Goal: Navigation & Orientation: Find specific page/section

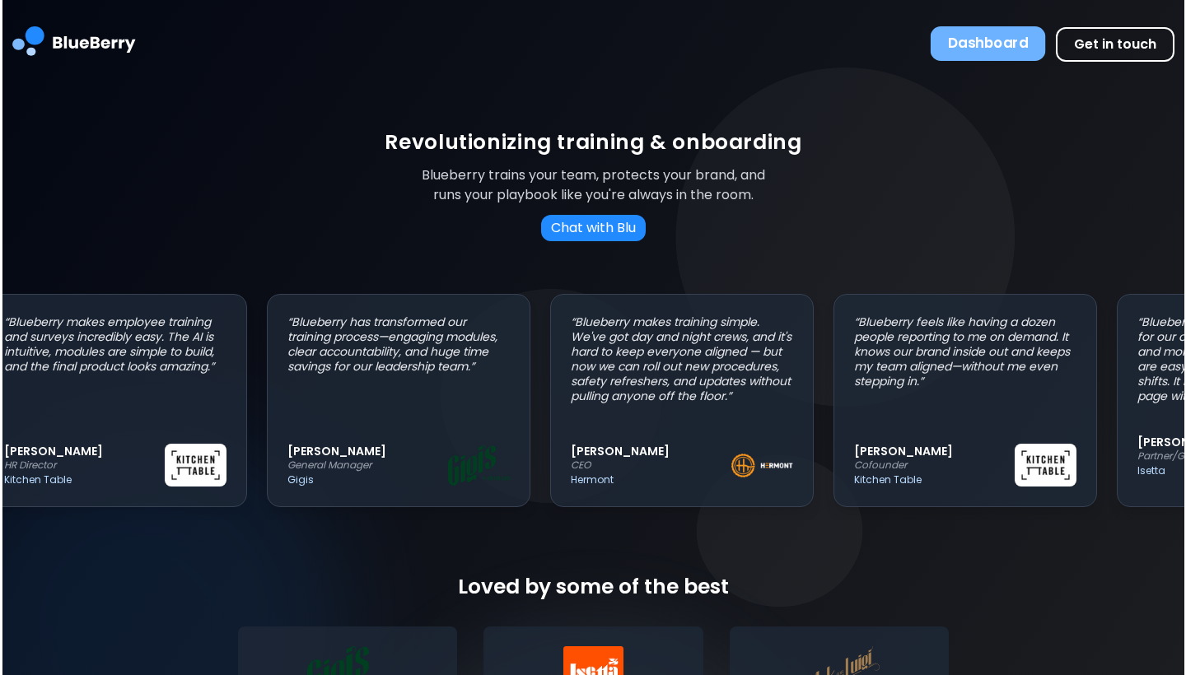
scroll to position [0, 39]
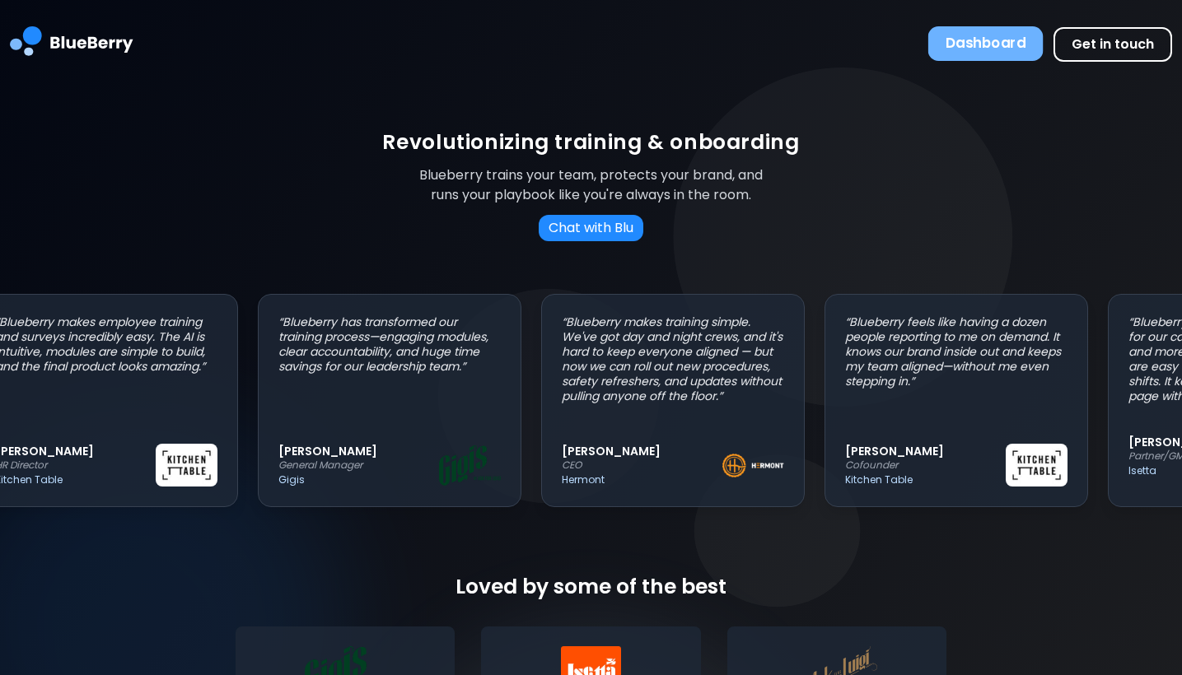
click at [994, 43] on button "Dashboard" at bounding box center [985, 43] width 115 height 35
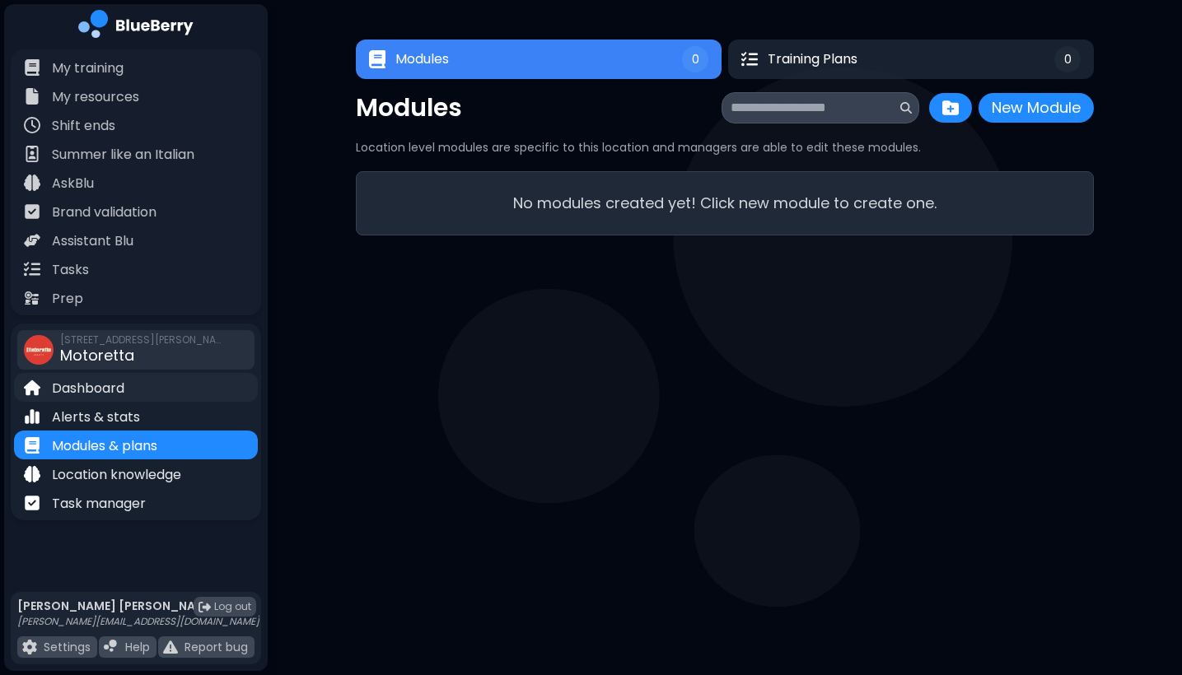
click at [128, 386] on div "Dashboard" at bounding box center [136, 387] width 244 height 29
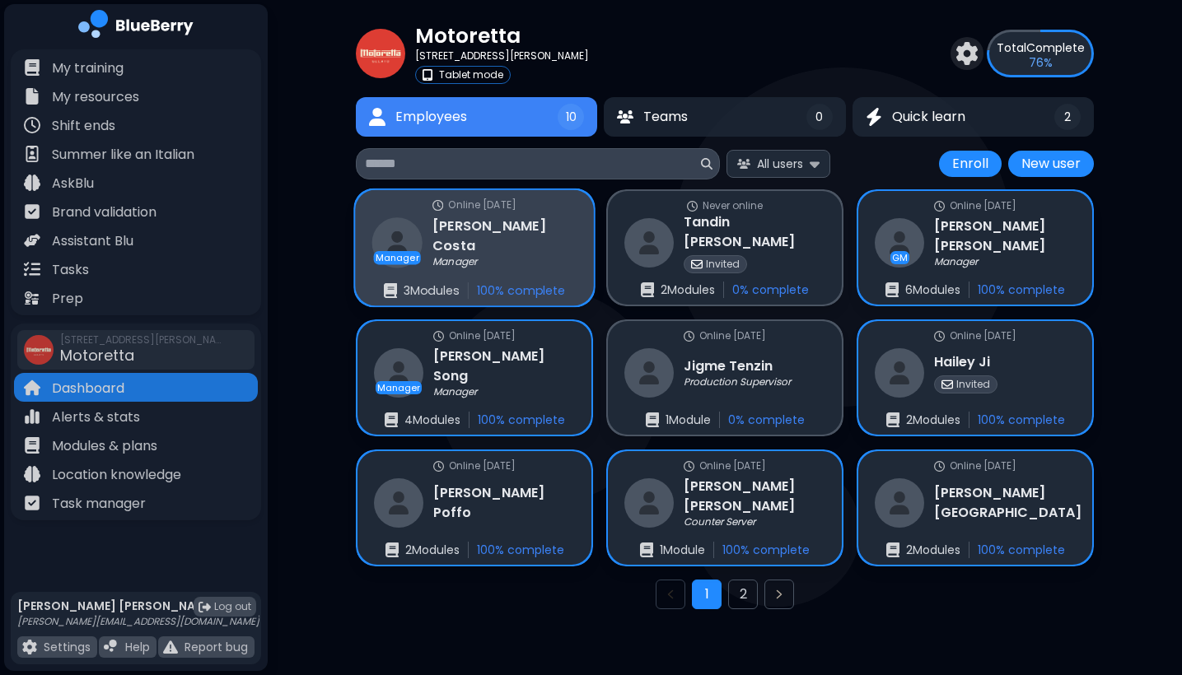
scroll to position [35, 0]
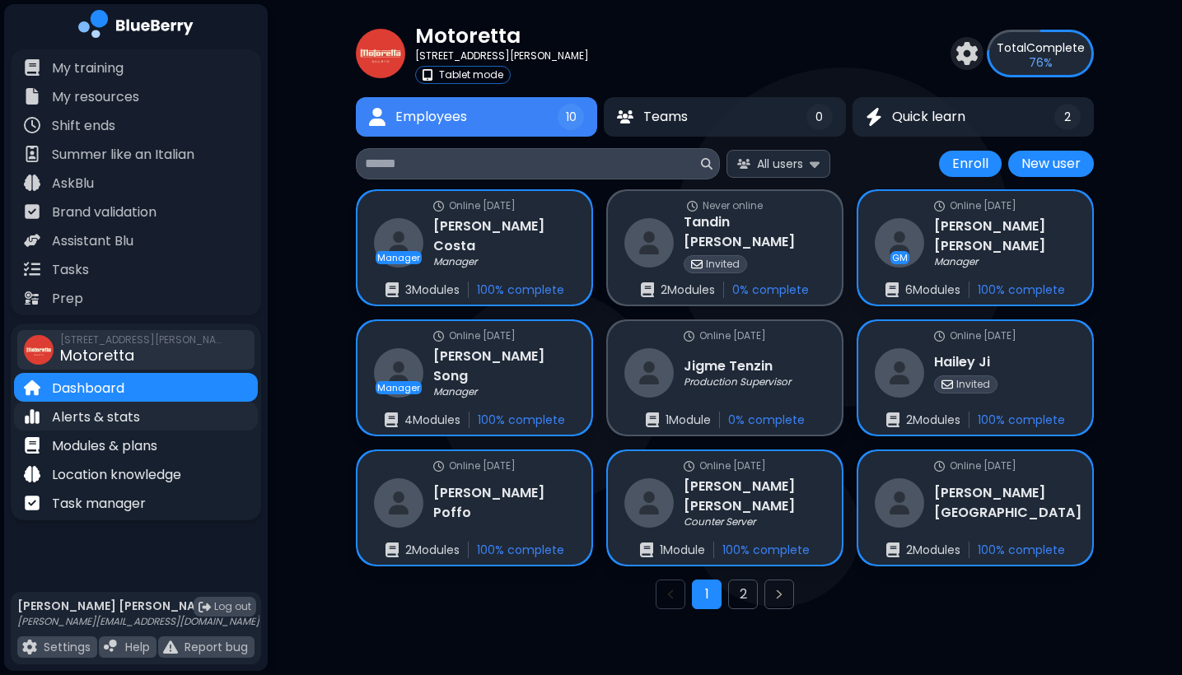
click at [115, 424] on p "Alerts & stats" at bounding box center [96, 418] width 88 height 20
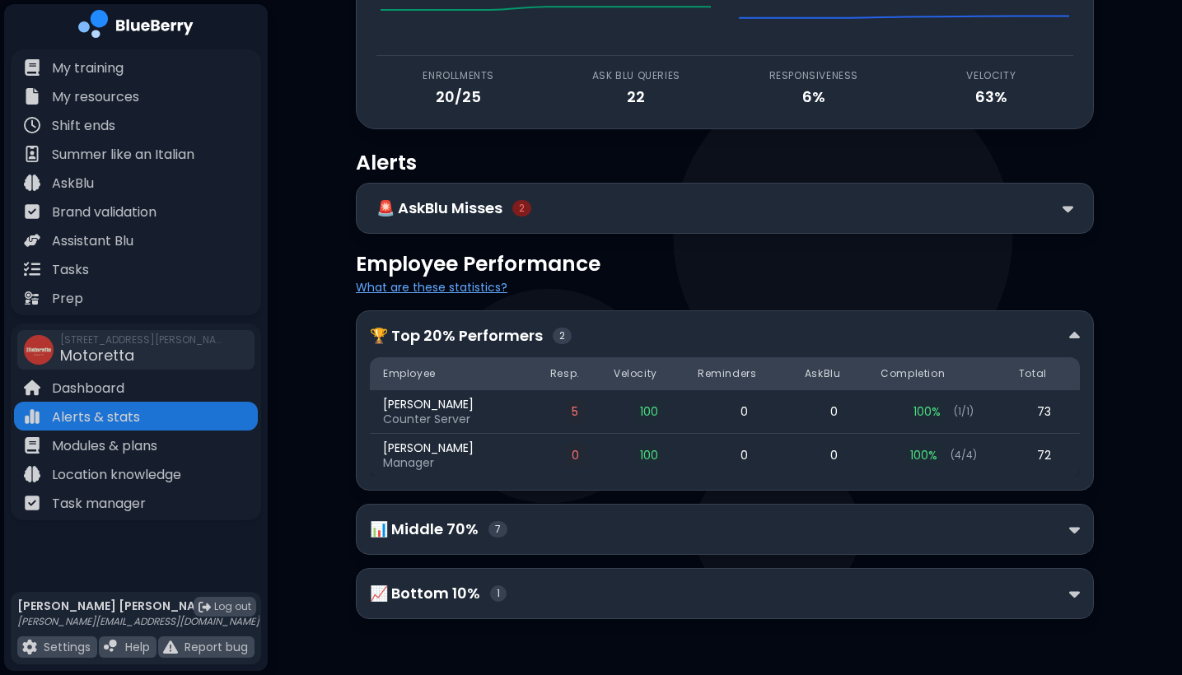
scroll to position [157, 0]
click at [1050, 523] on div "📊 Middle 70% 7" at bounding box center [725, 529] width 710 height 23
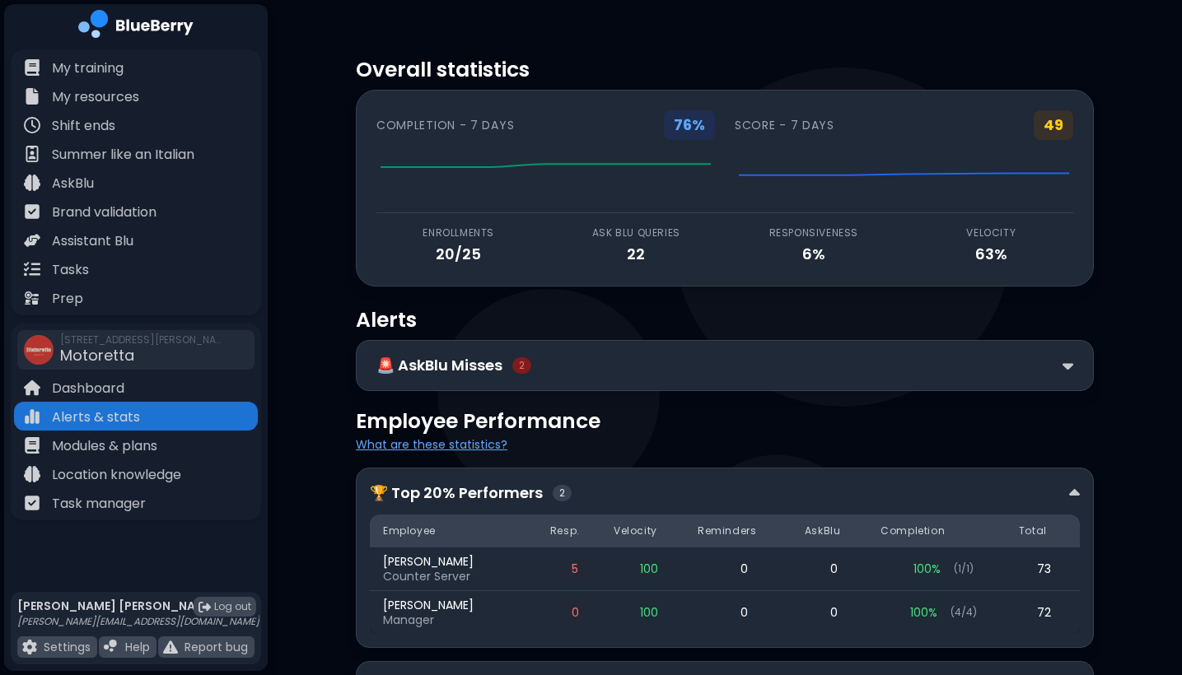
scroll to position [0, 0]
